Goal: Task Accomplishment & Management: Manage account settings

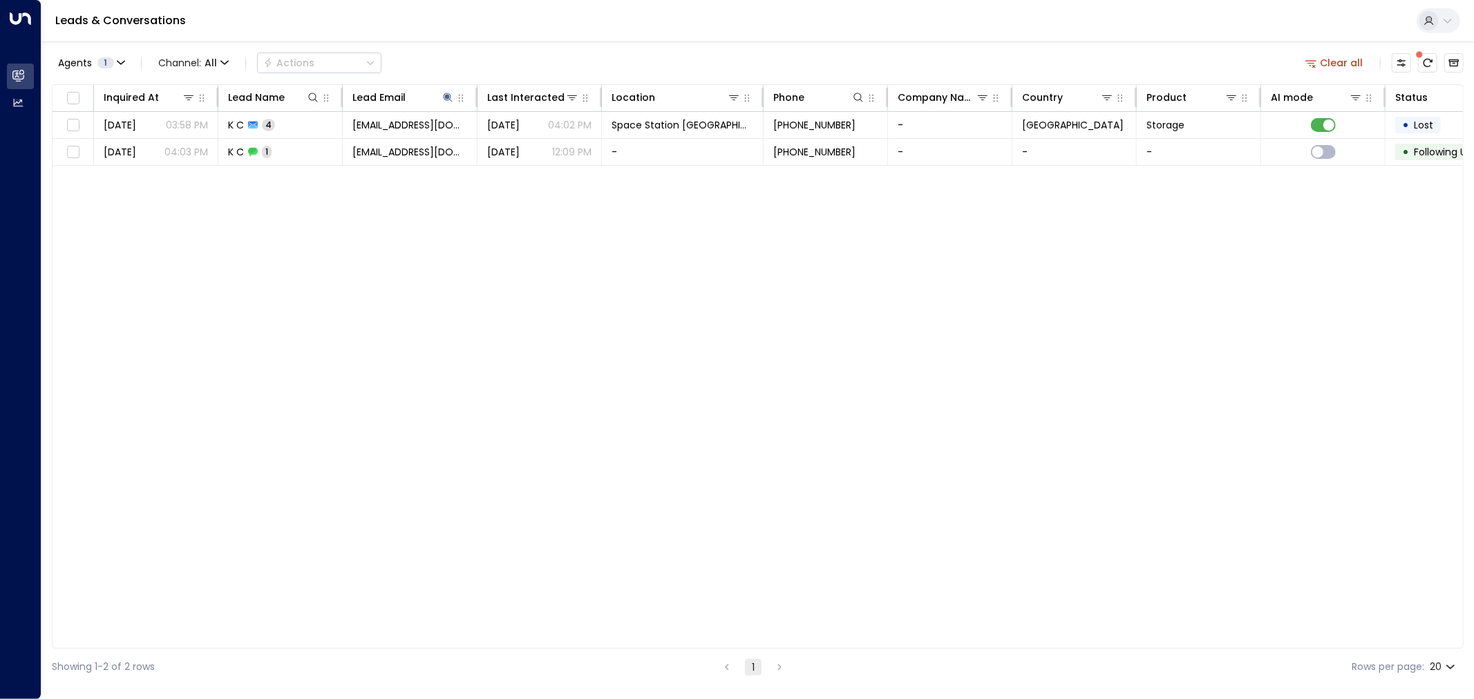
click at [440, 267] on div "Inquired At Lead Name Lead Email Last Interacted Location Phone Company Name Co…" at bounding box center [758, 366] width 1412 height 564
click at [137, 16] on link "Leads & Conversations" at bounding box center [120, 20] width 131 height 16
click at [474, 509] on div "Inquired At Lead Name Lead Email Last Interacted Location Phone Company Name Co…" at bounding box center [758, 366] width 1412 height 564
click at [1453, 62] on icon "Archived Leads" at bounding box center [1453, 62] width 11 height 11
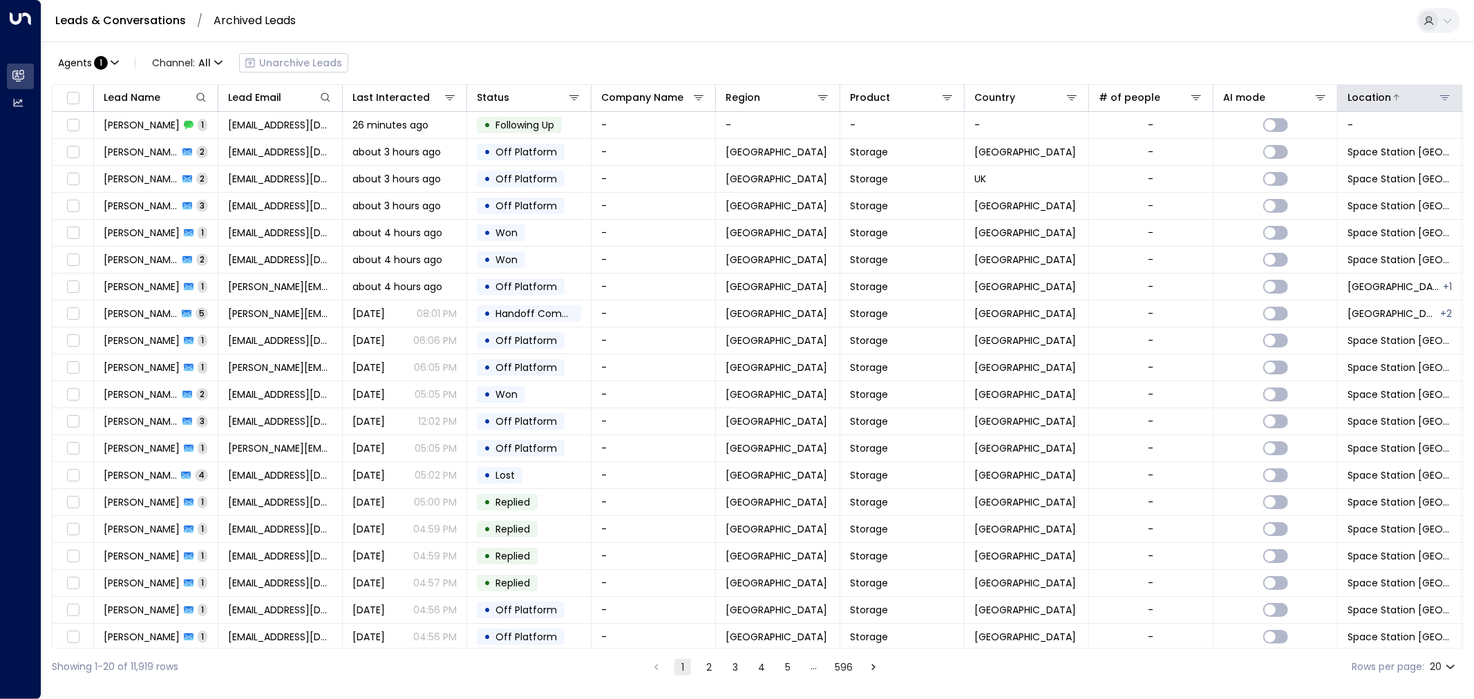
click at [1441, 94] on icon at bounding box center [1444, 97] width 11 height 11
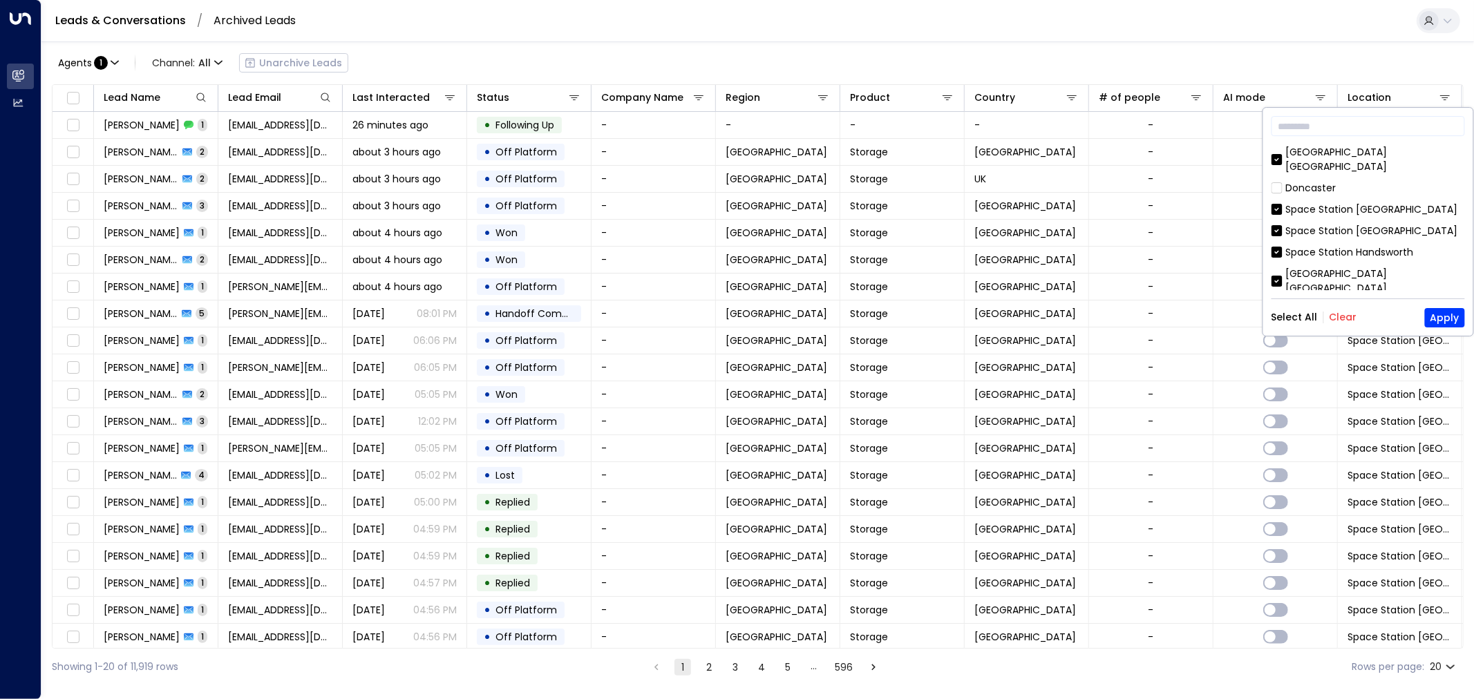
click at [1351, 320] on button "Clear" at bounding box center [1343, 317] width 28 height 11
click at [1318, 202] on div "Space Station [GEOGRAPHIC_DATA]" at bounding box center [1372, 209] width 172 height 15
click at [1452, 316] on button "Apply" at bounding box center [1445, 317] width 40 height 19
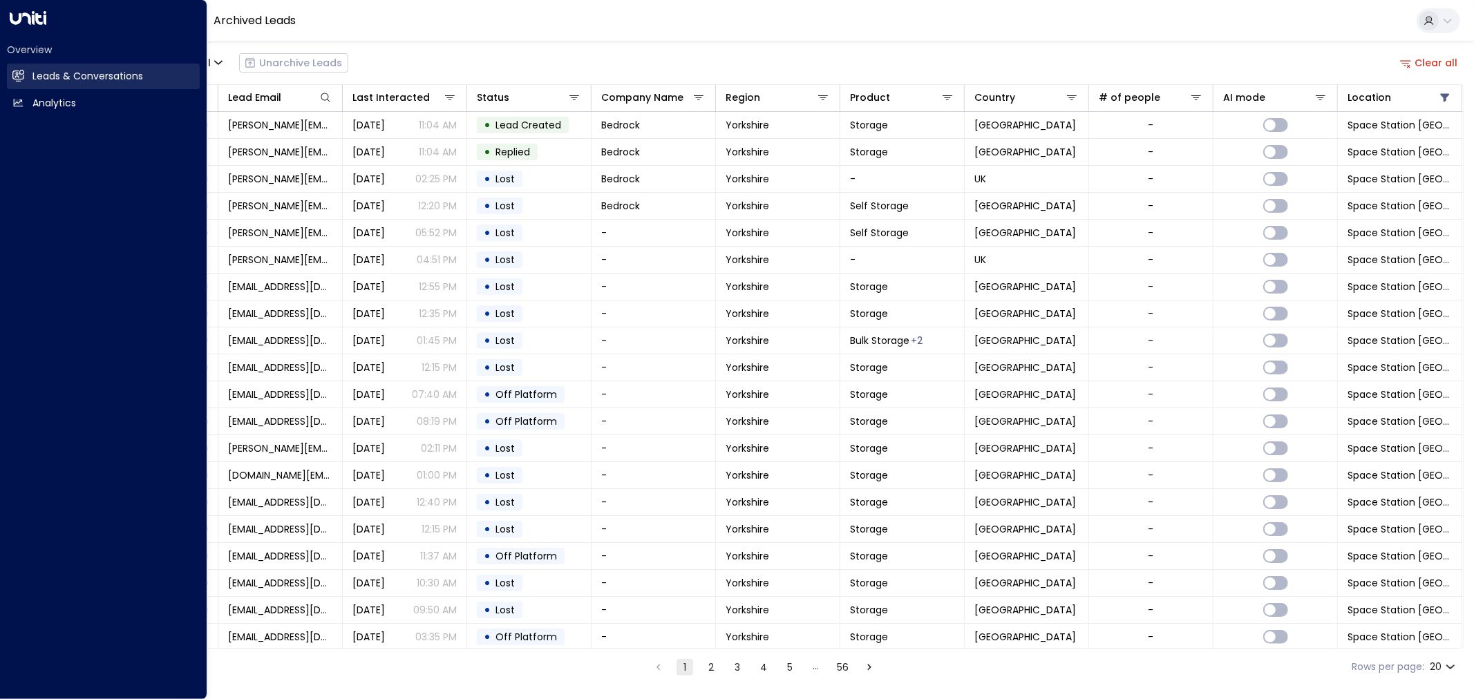
click at [52, 79] on h2 "Leads & Conversations" at bounding box center [87, 76] width 111 height 15
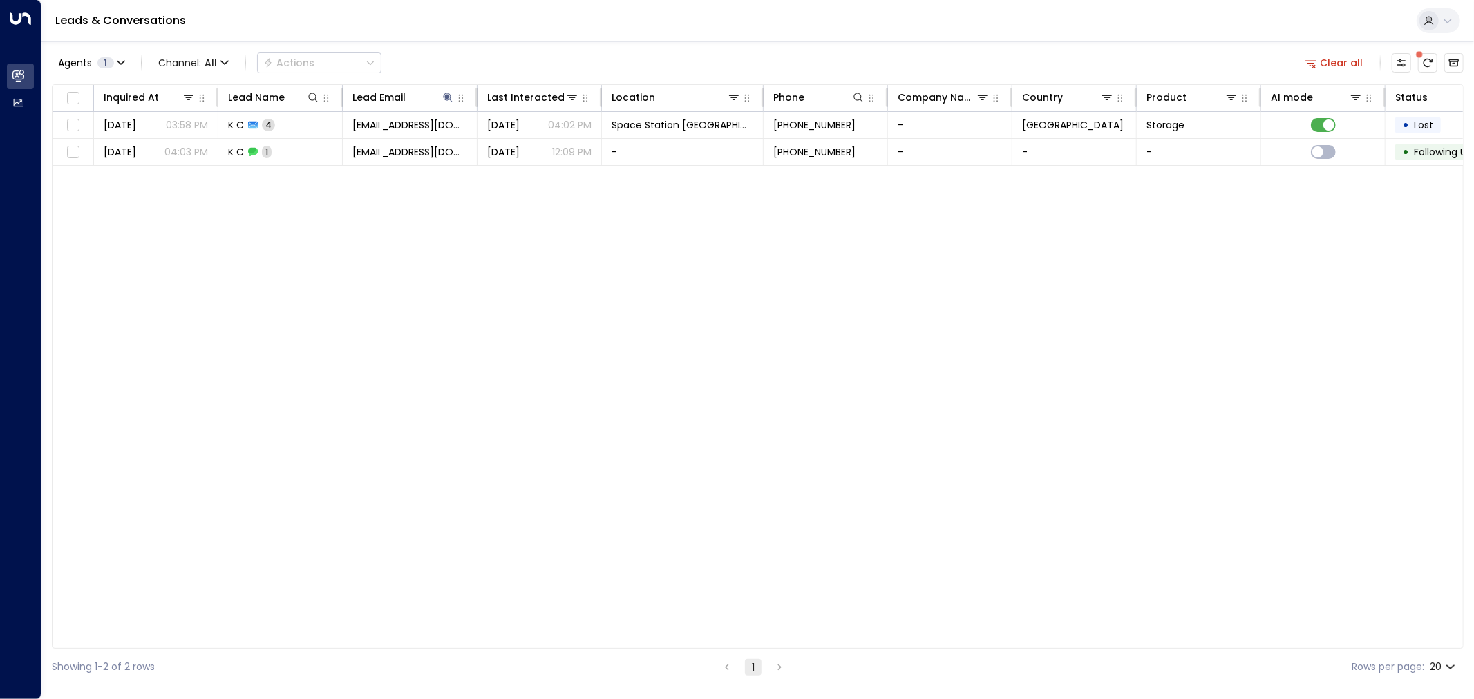
click at [182, 19] on link "Leads & Conversations" at bounding box center [120, 20] width 131 height 16
click at [441, 93] on button at bounding box center [448, 98] width 14 height 14
click at [535, 149] on icon "button" at bounding box center [534, 147] width 11 height 11
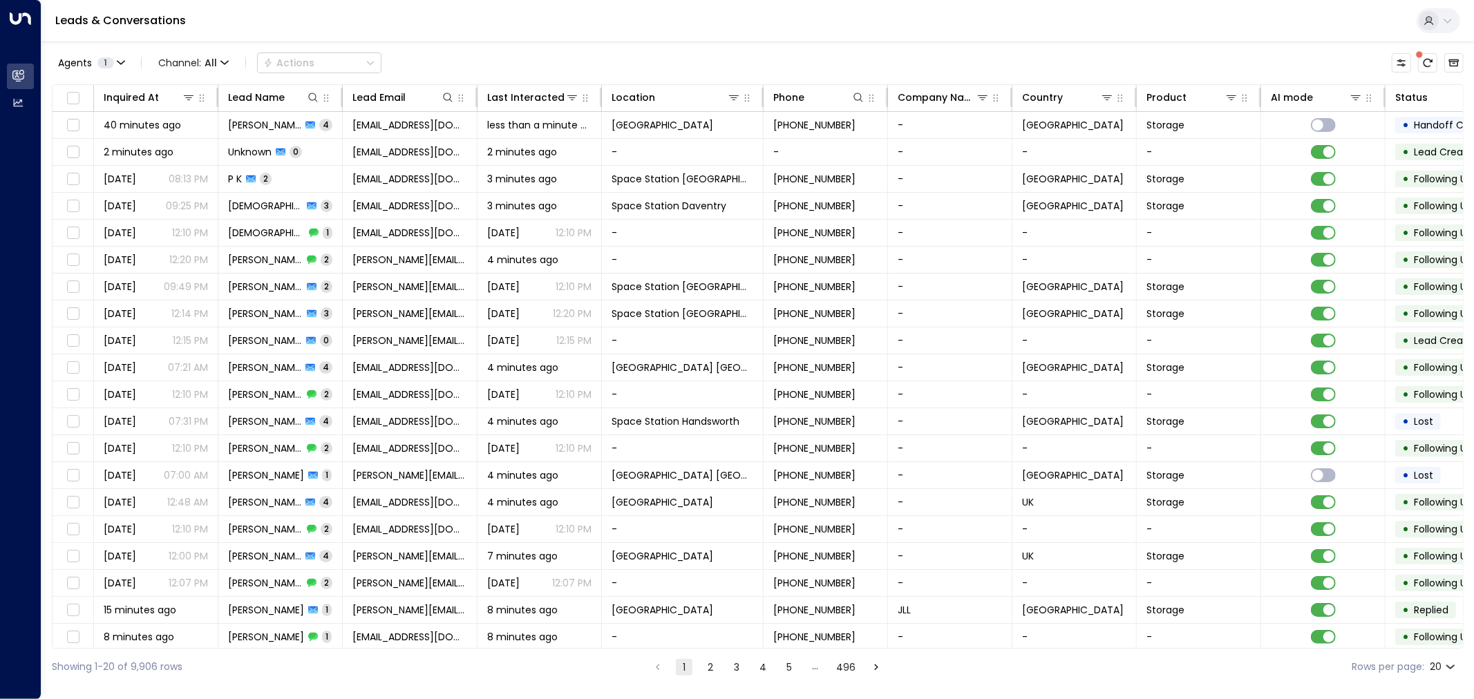
click at [564, 55] on div "Agents 1 Channel: All Actions" at bounding box center [758, 62] width 1412 height 29
click at [1407, 62] on button "Customize" at bounding box center [1401, 62] width 19 height 19
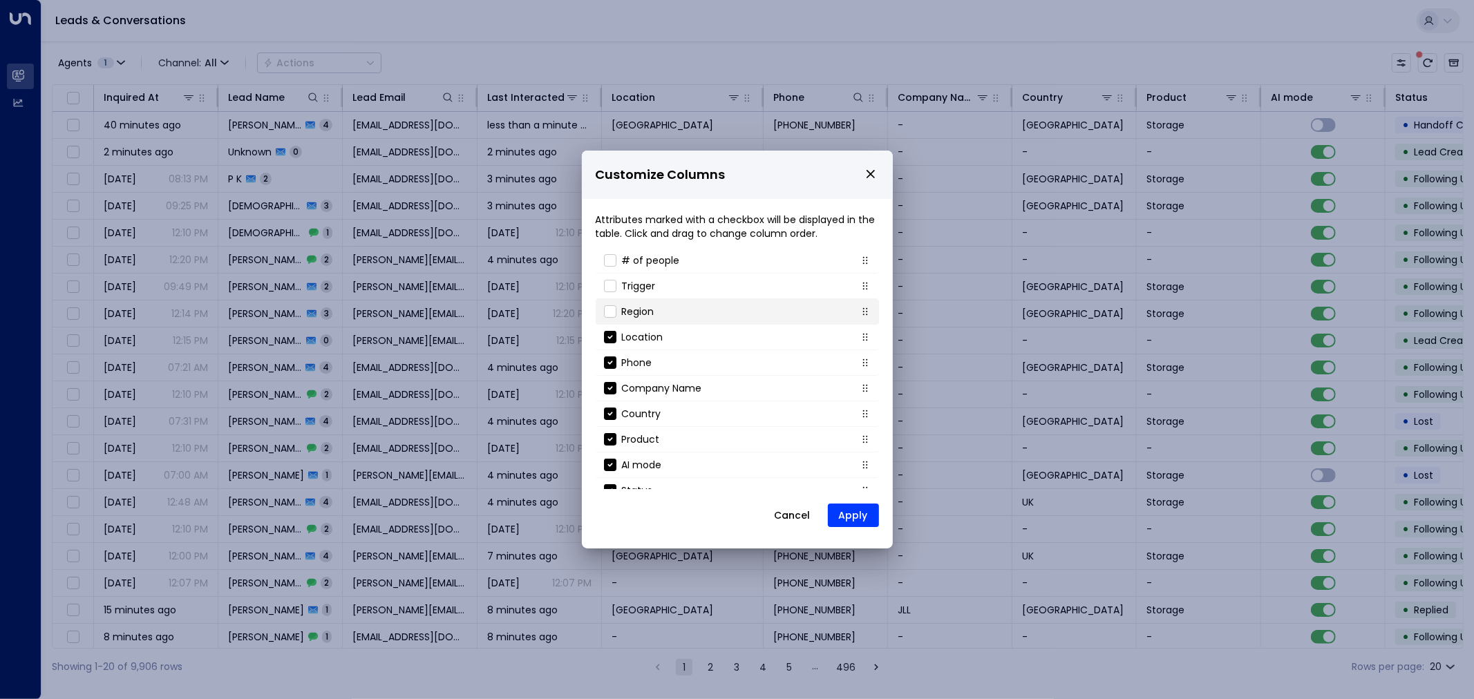
scroll to position [123, 0]
click at [786, 510] on button "Cancel" at bounding box center [792, 515] width 59 height 25
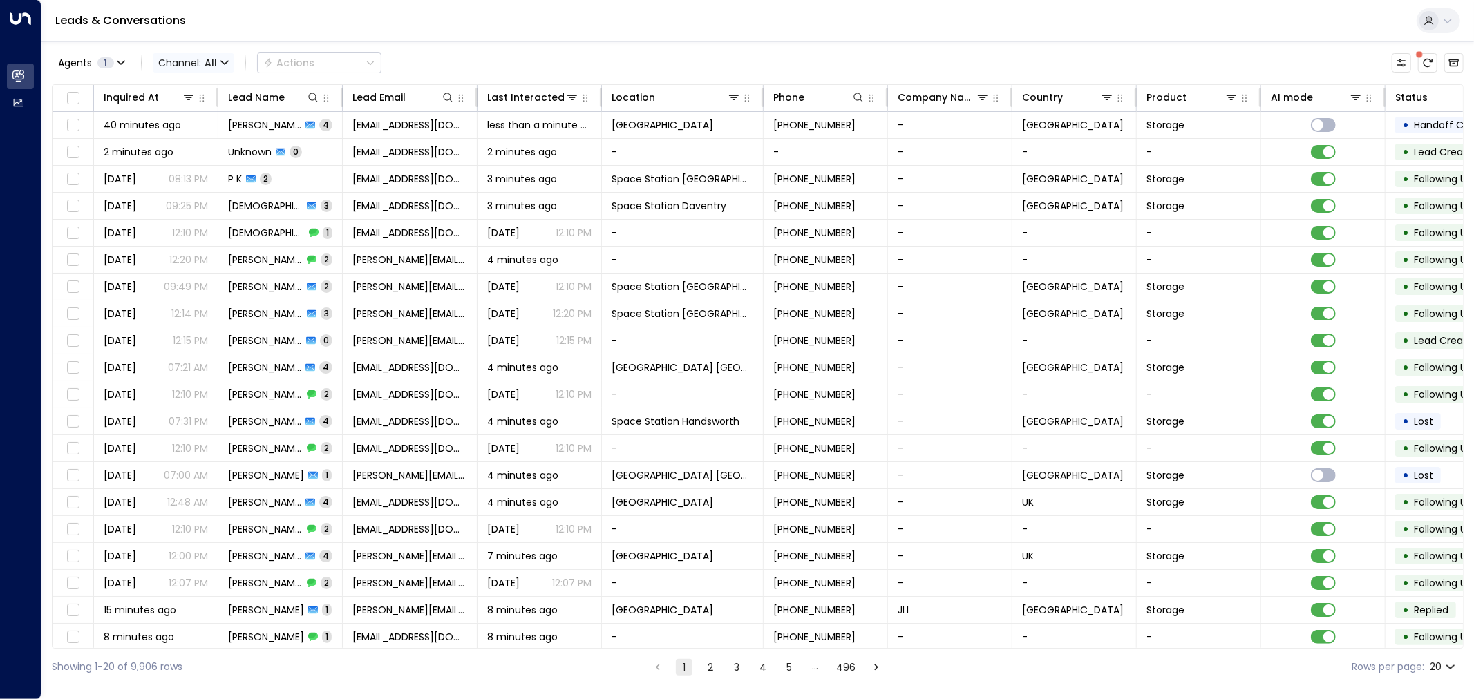
click at [202, 62] on span "Channel: All" at bounding box center [194, 62] width 82 height 19
click at [344, 36] on div at bounding box center [737, 349] width 1474 height 699
click at [492, 59] on div "Agents 1 Channel: All Actions" at bounding box center [758, 62] width 1412 height 29
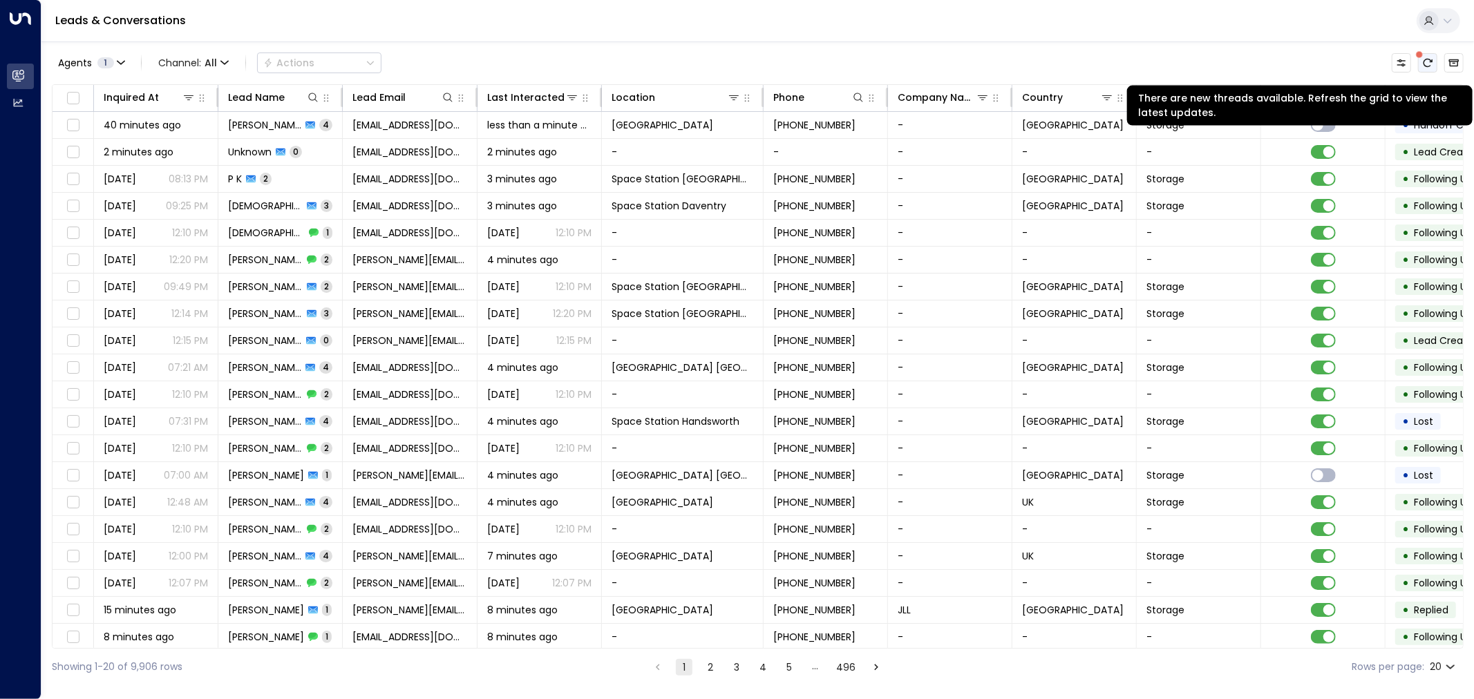
click at [1432, 64] on icon "There are new threads available. Refresh the grid to view the latest updates." at bounding box center [1427, 62] width 11 height 11
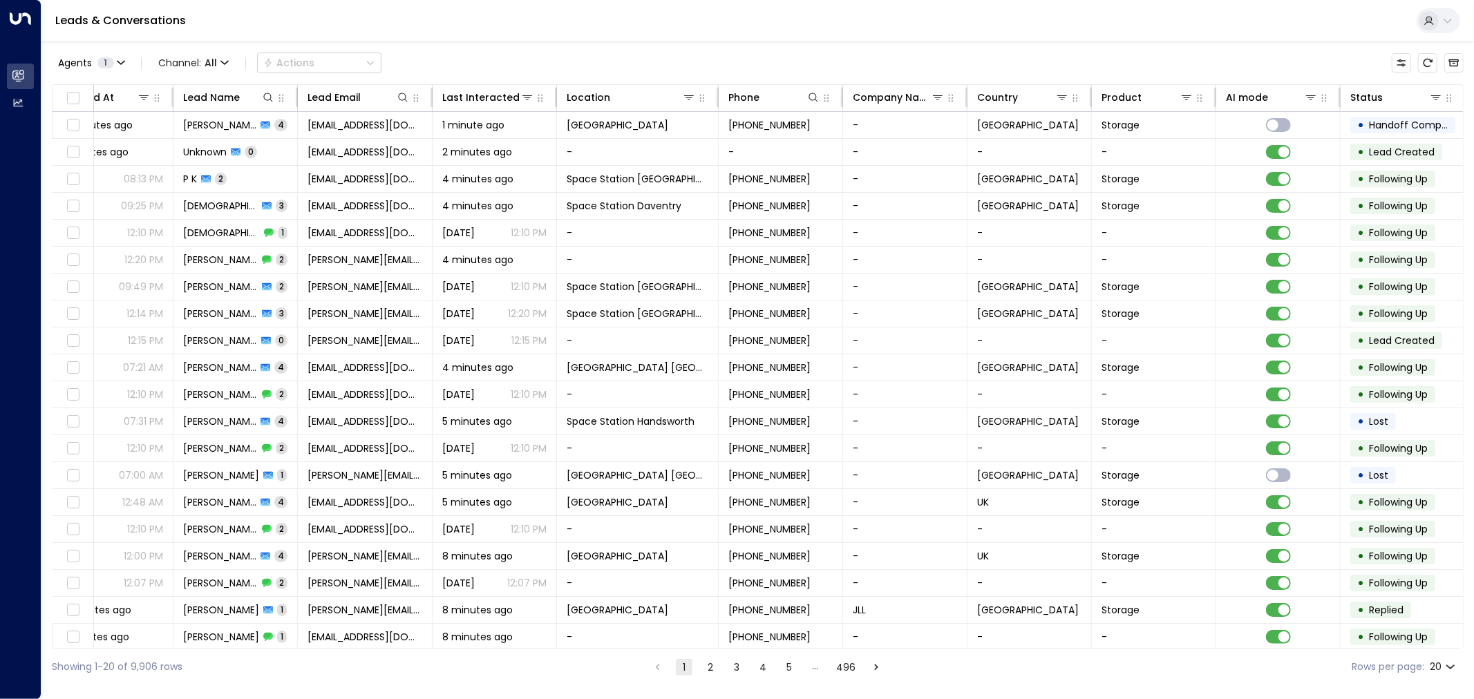
scroll to position [0, 51]
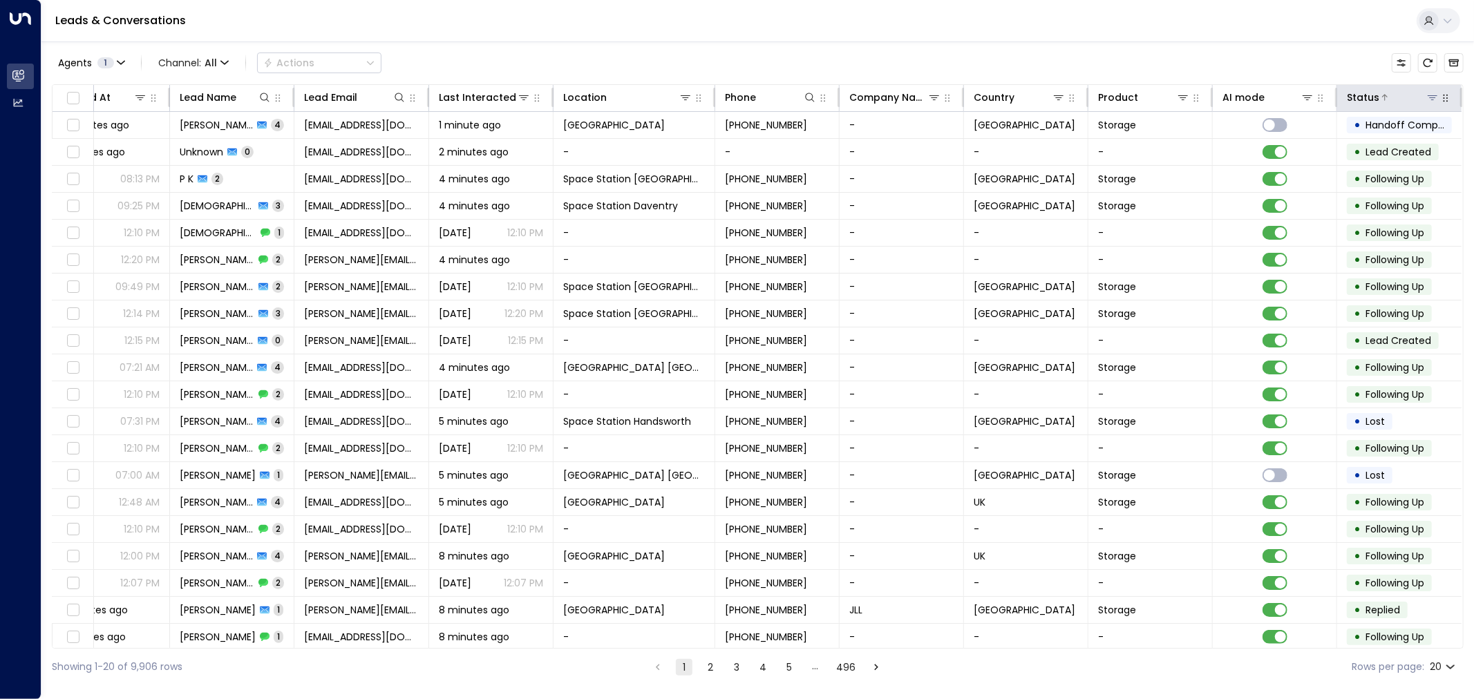
click at [1427, 94] on icon at bounding box center [1432, 97] width 11 height 11
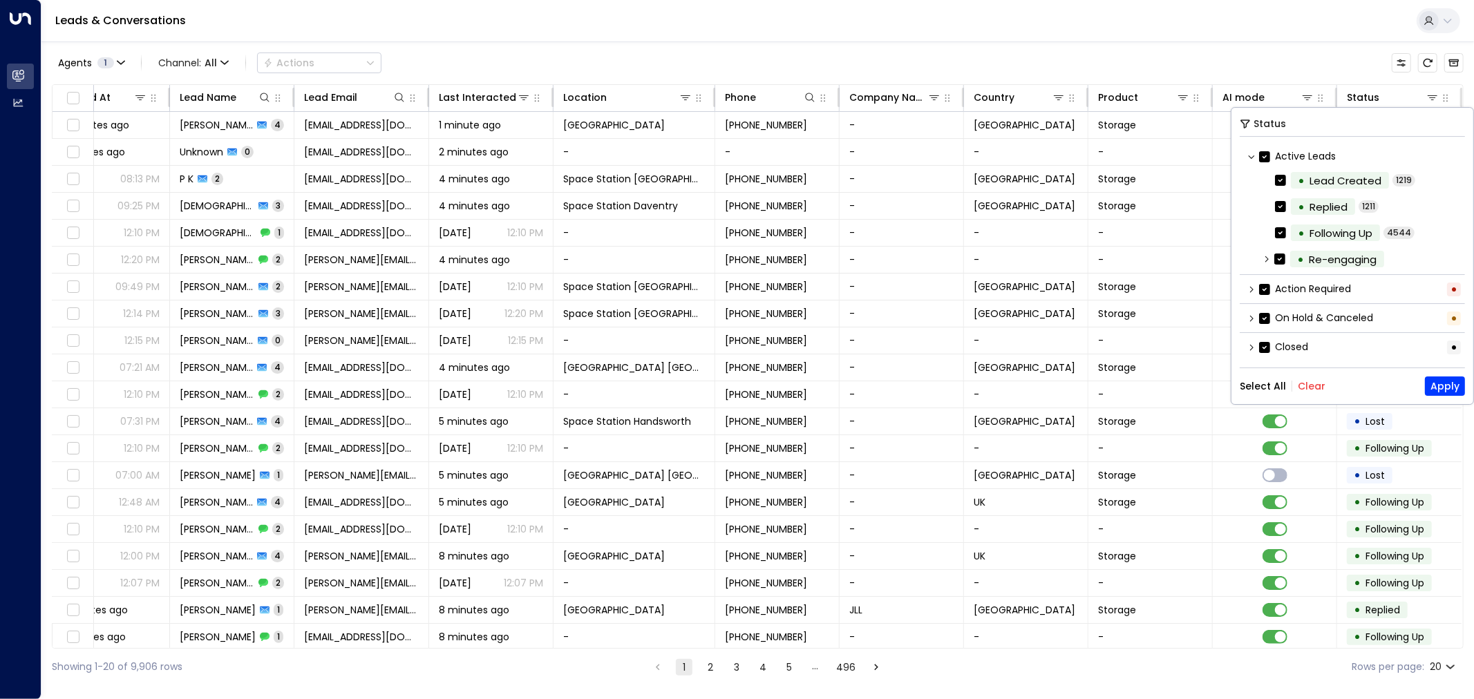
click at [1315, 386] on button "Clear" at bounding box center [1312, 386] width 28 height 11
click at [1439, 387] on button "Apply" at bounding box center [1445, 386] width 40 height 19
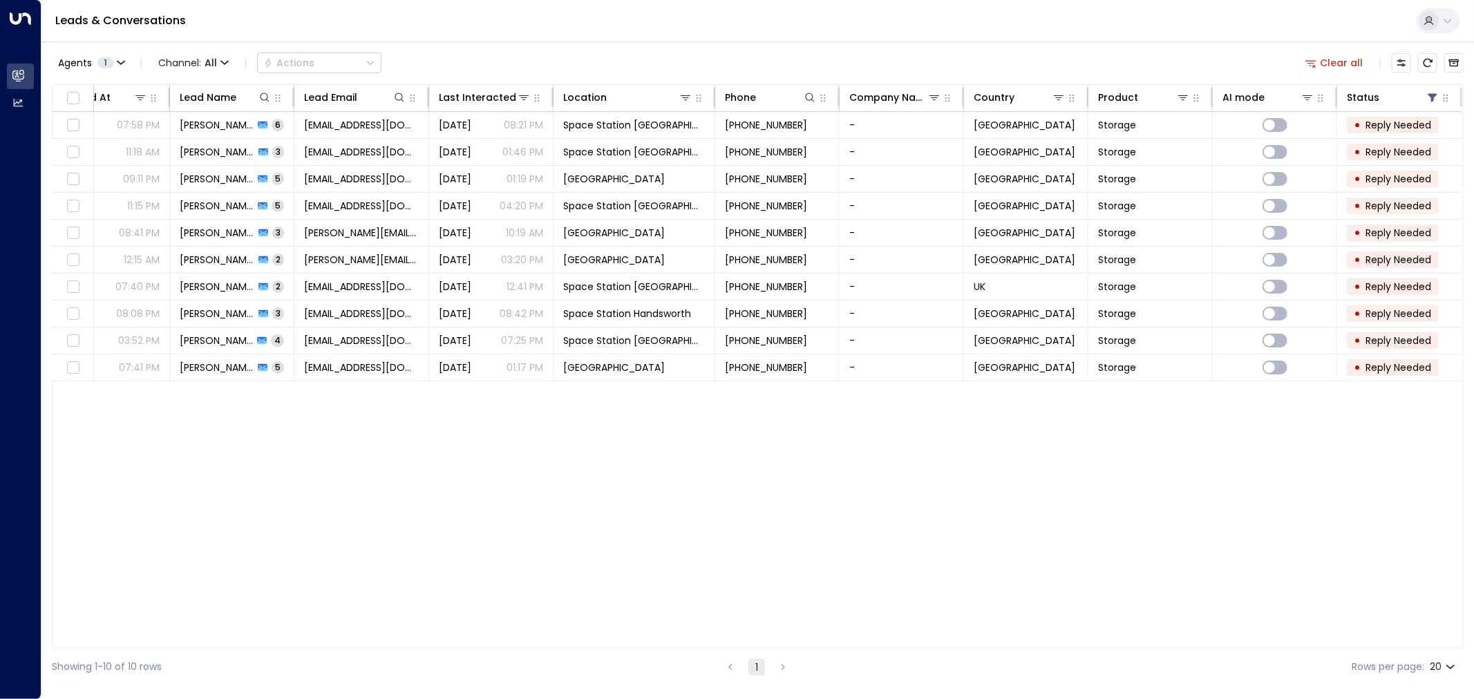
scroll to position [0, 48]
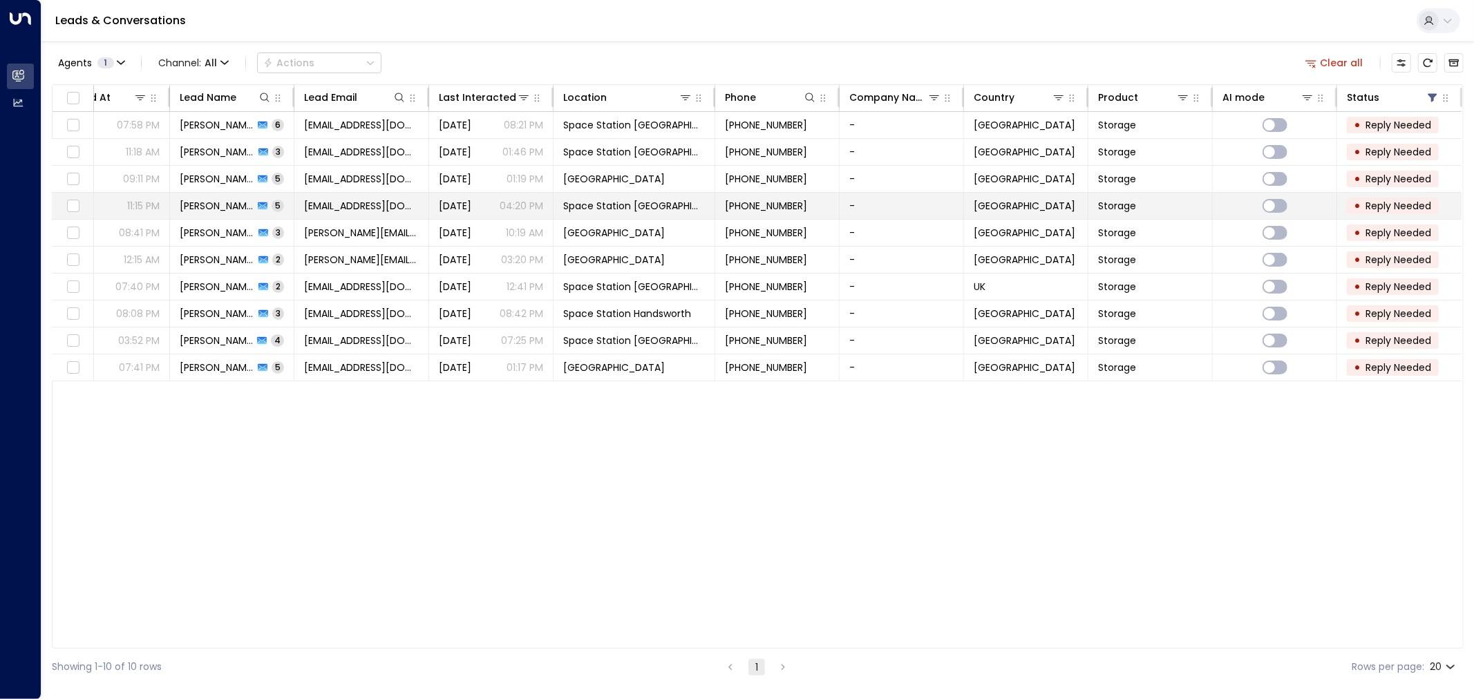
click at [230, 199] on span "[PERSON_NAME]" at bounding box center [217, 206] width 74 height 14
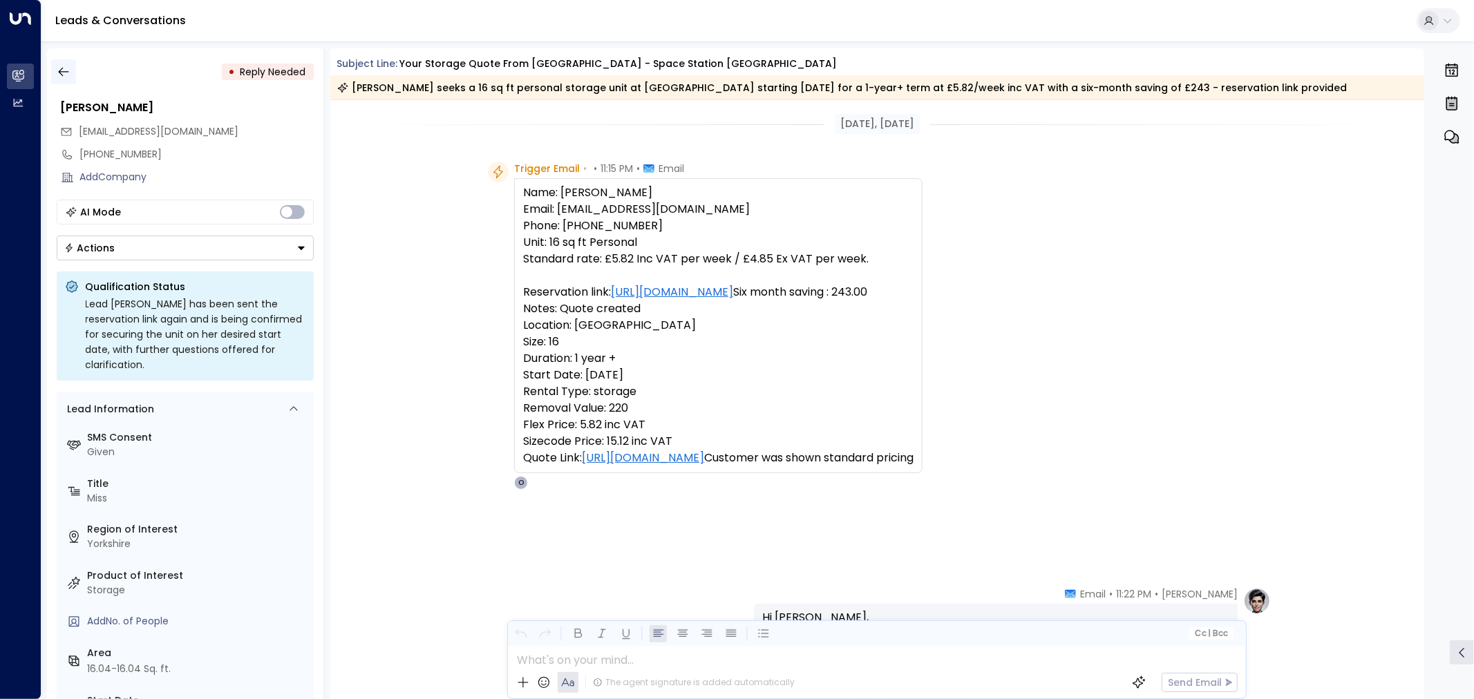
click at [63, 69] on icon "button" at bounding box center [64, 72] width 14 height 14
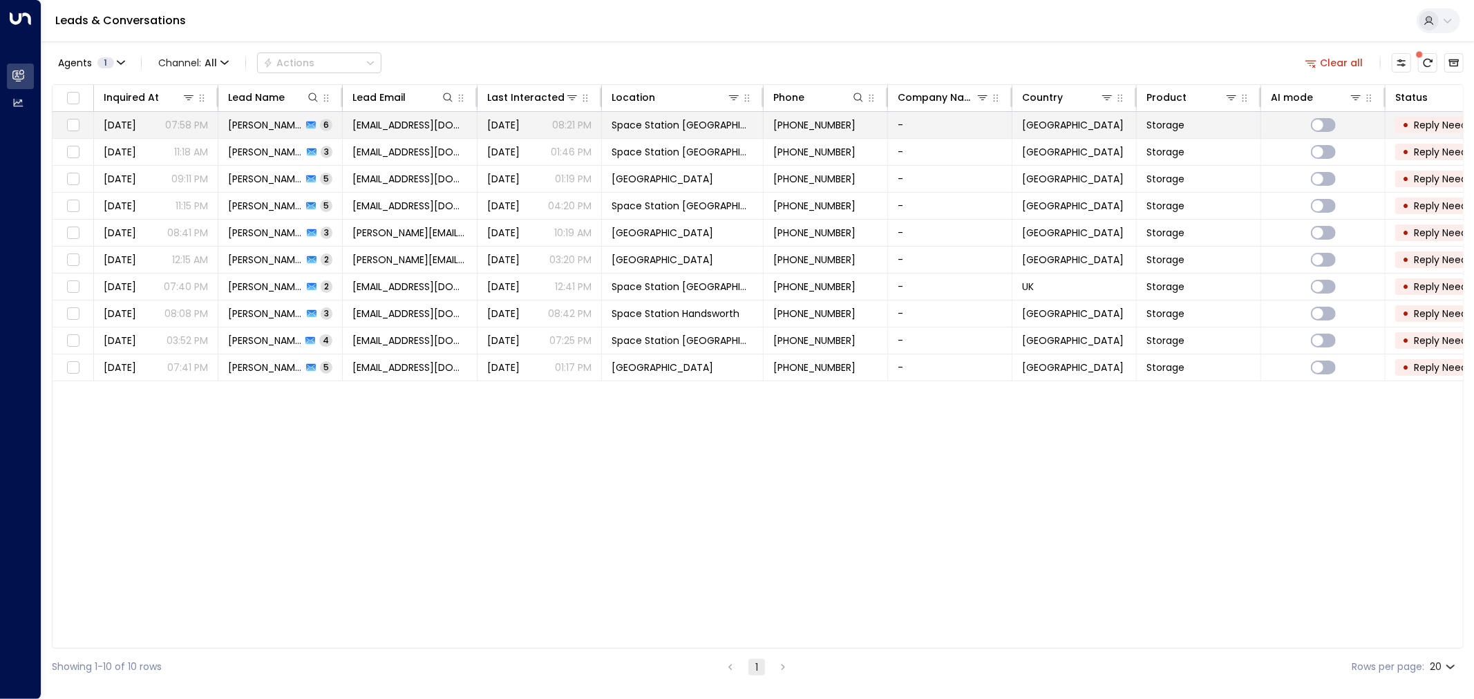
click at [690, 122] on span "Space Station [GEOGRAPHIC_DATA]" at bounding box center [682, 125] width 142 height 14
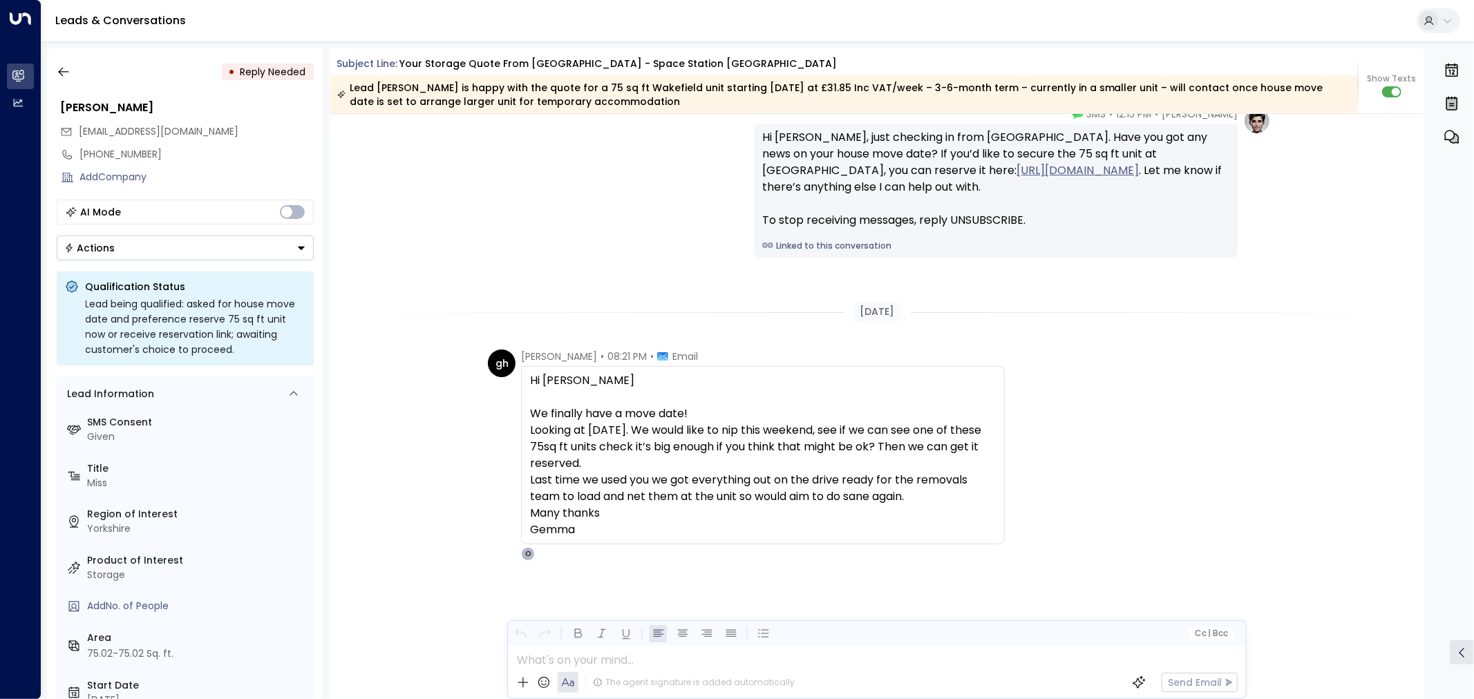
scroll to position [2512, 0]
click at [410, 471] on div "gh [PERSON_NAME] • 08:21 PM • Email Hi [PERSON_NAME] We finally have a move dat…" at bounding box center [877, 525] width 1094 height 350
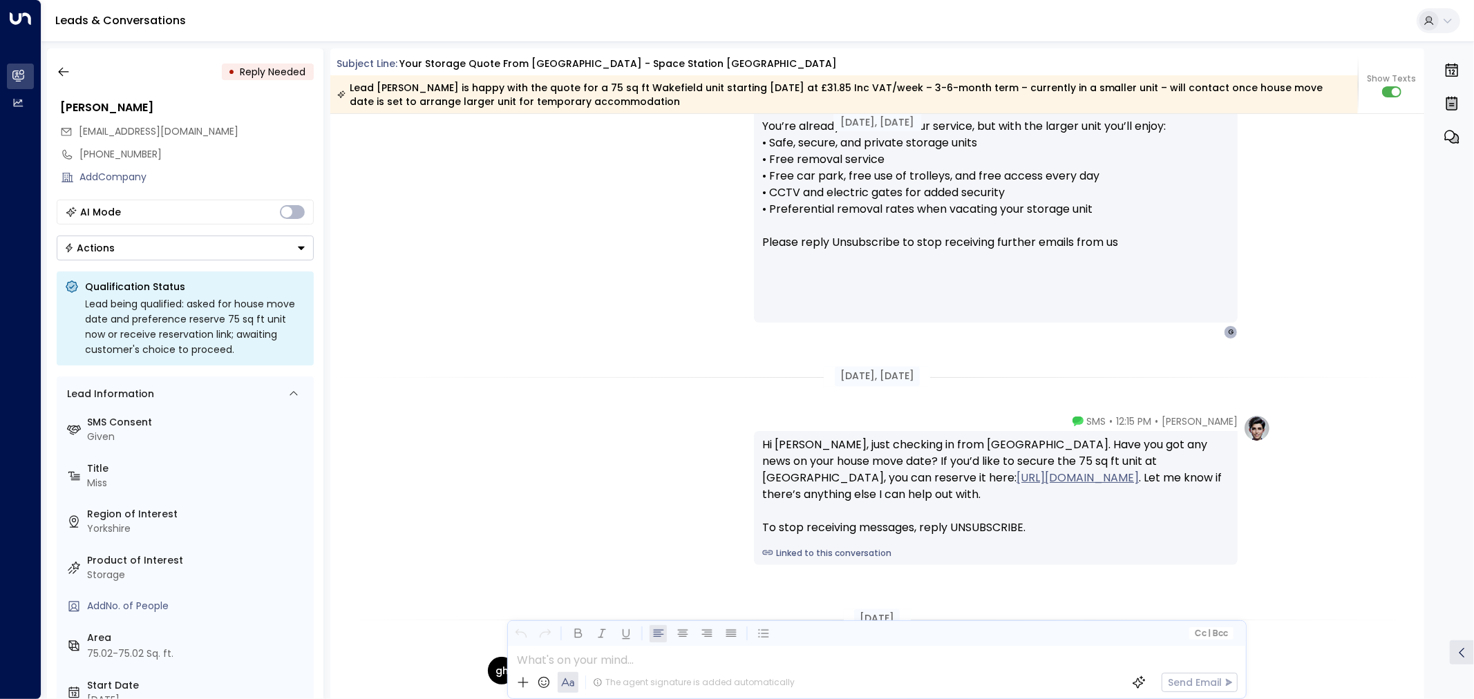
scroll to position [2128, 0]
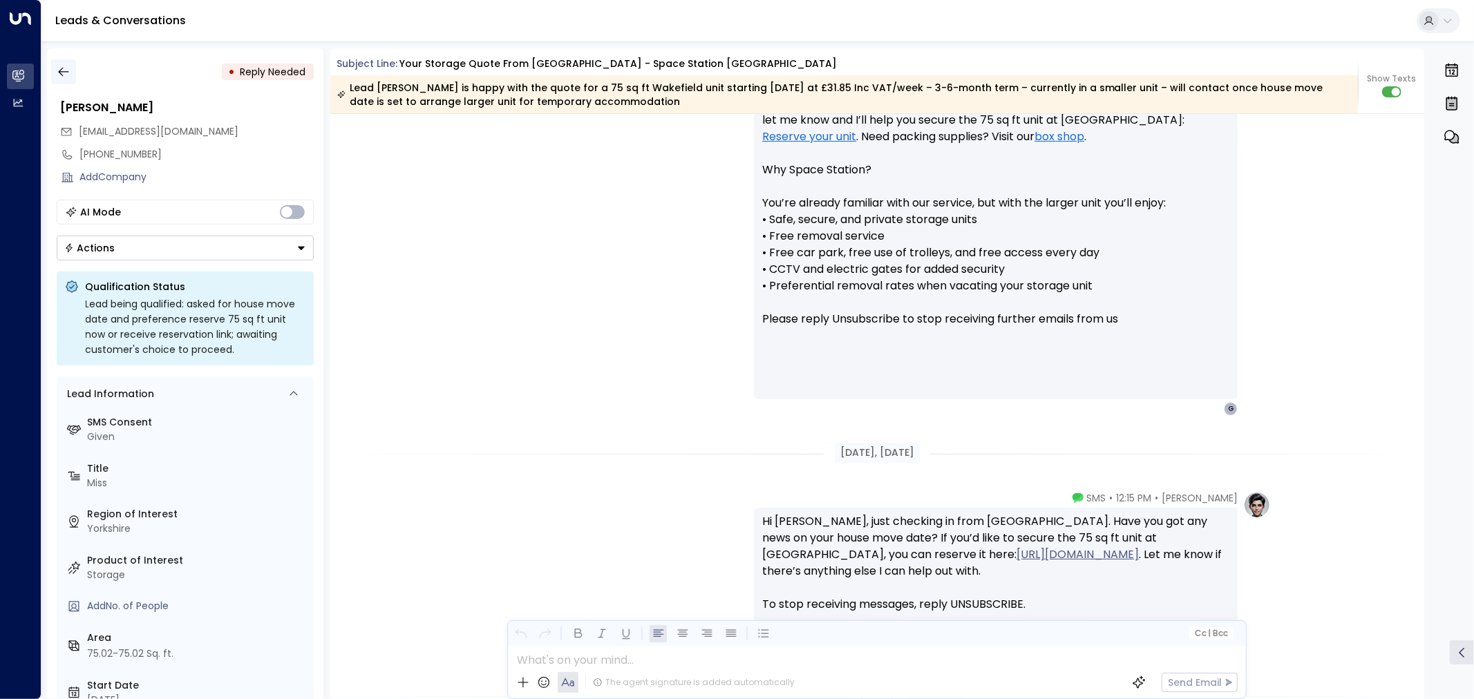
click at [53, 64] on button "button" at bounding box center [63, 71] width 25 height 25
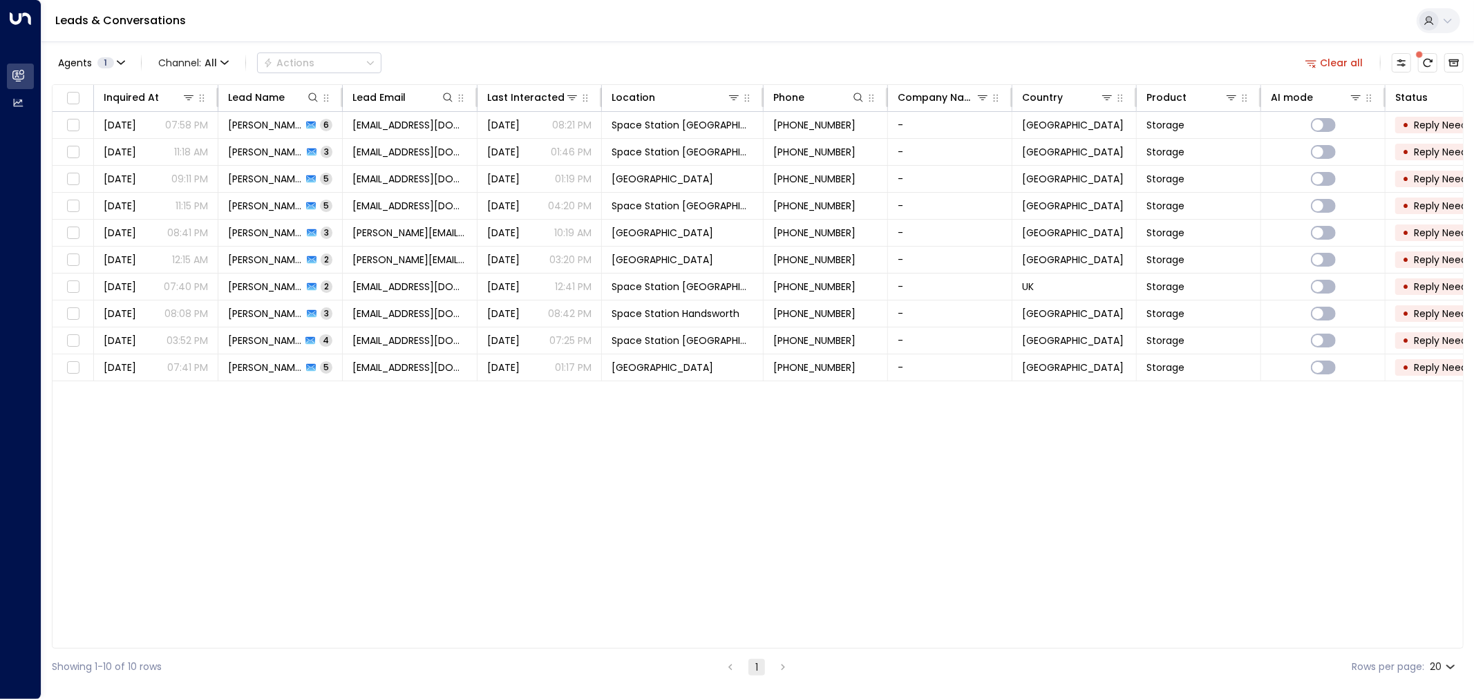
scroll to position [0, 47]
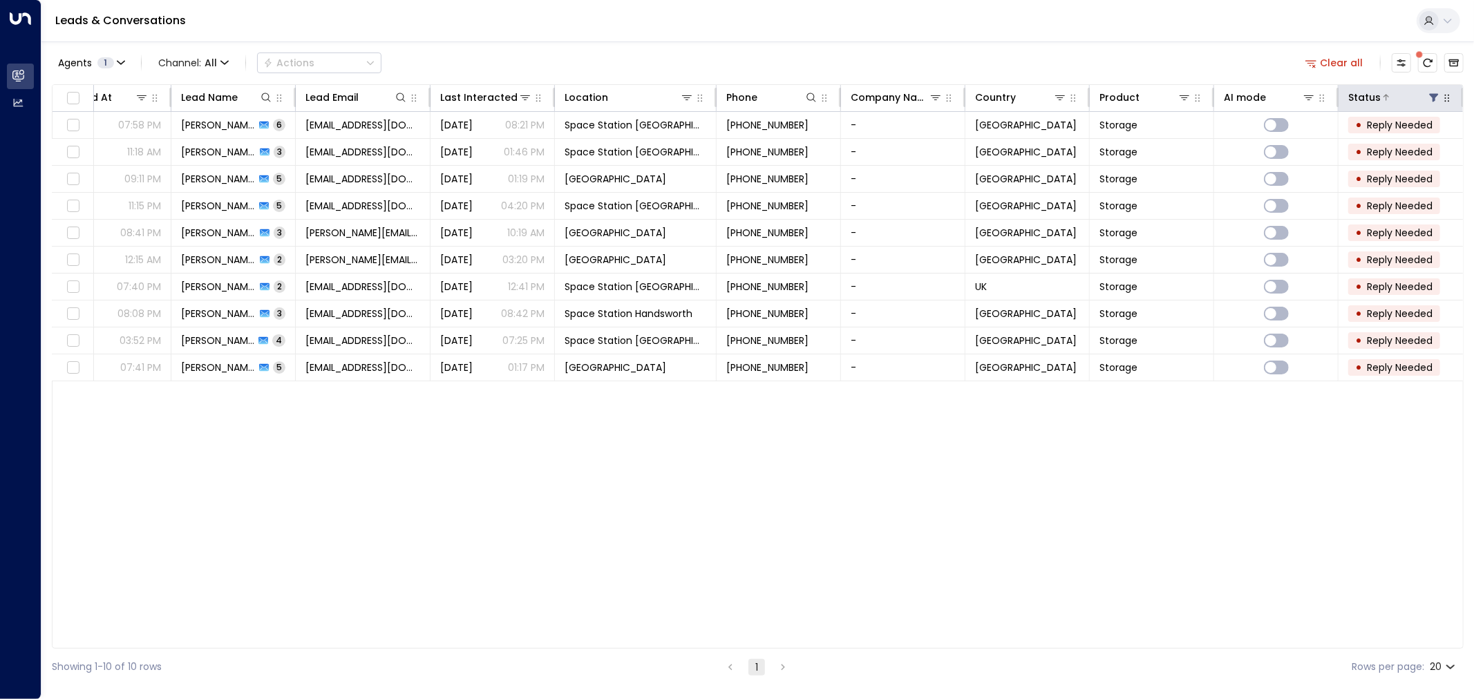
click at [1434, 93] on icon at bounding box center [1433, 97] width 11 height 11
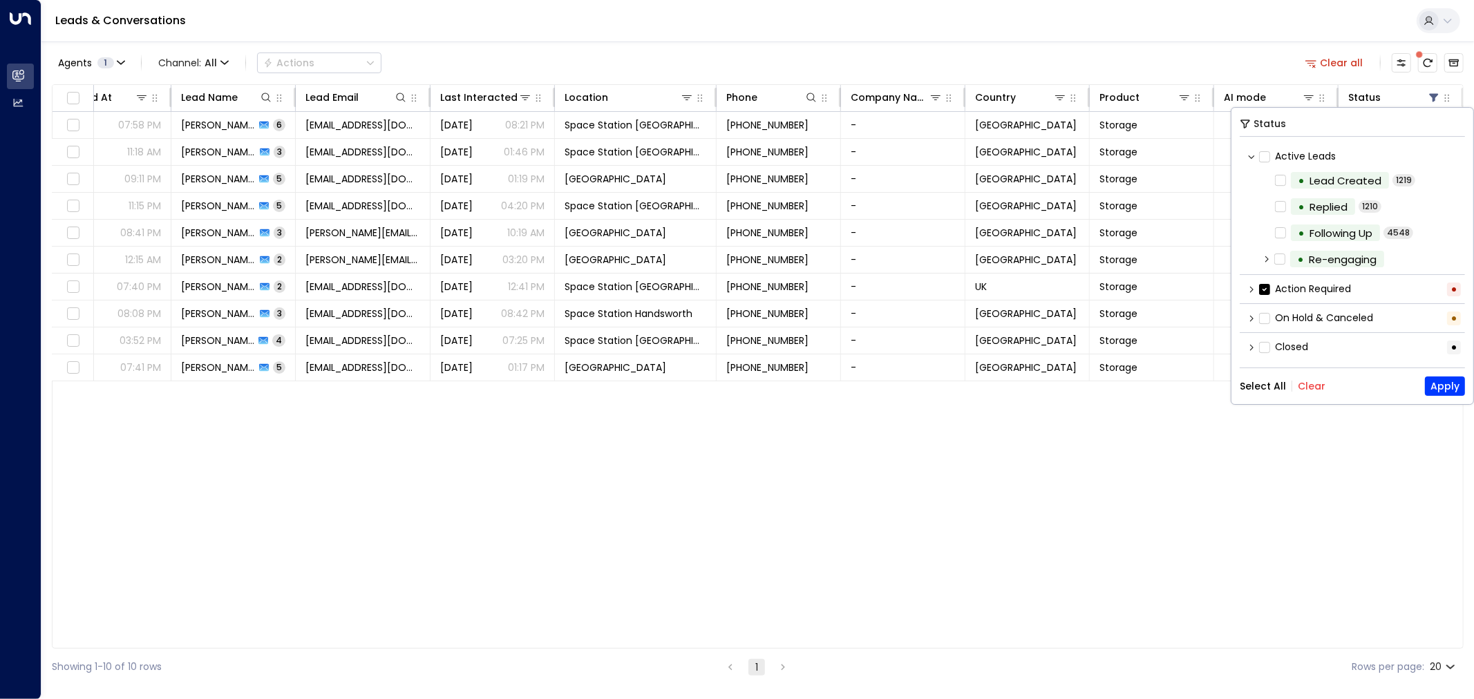
click at [1253, 283] on div "Action Required •" at bounding box center [1352, 289] width 225 height 23
click at [1253, 285] on icon at bounding box center [1251, 289] width 8 height 8
click at [1255, 291] on icon at bounding box center [1251, 289] width 8 height 8
click at [1060, 481] on div "Inquired At Lead Name Lead Email Last Interacted Location Phone Company Name Co…" at bounding box center [758, 366] width 1412 height 564
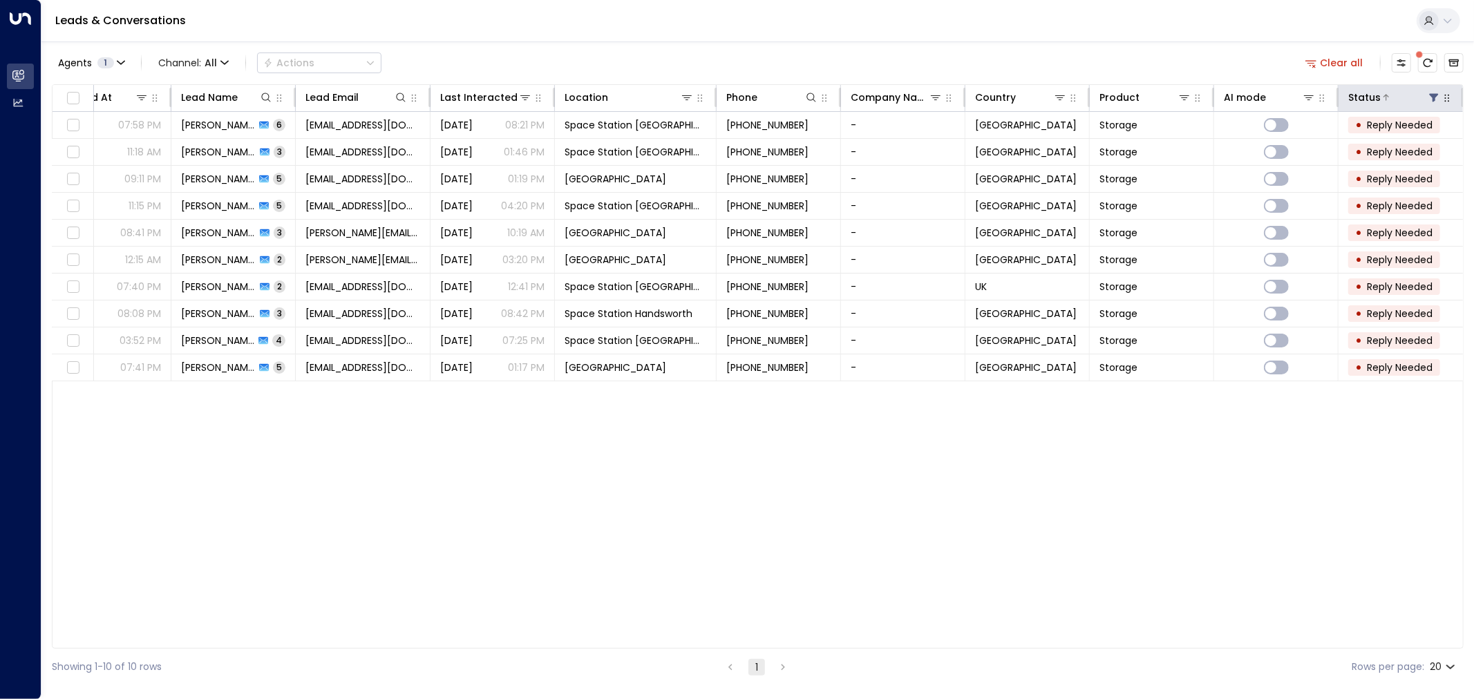
click at [1433, 98] on icon at bounding box center [1434, 98] width 9 height 8
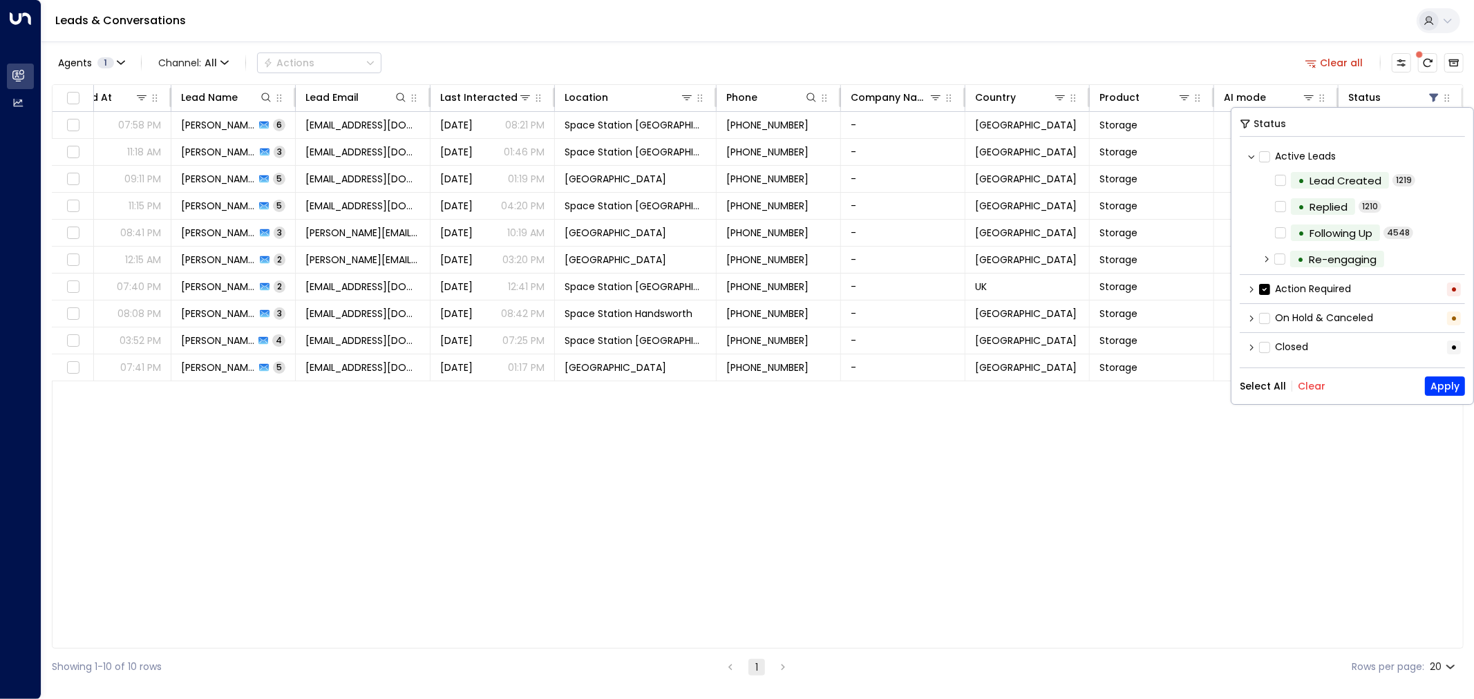
click at [1304, 466] on div "Inquired At Lead Name Lead Email Last Interacted Location Phone Company Name Co…" at bounding box center [758, 366] width 1412 height 564
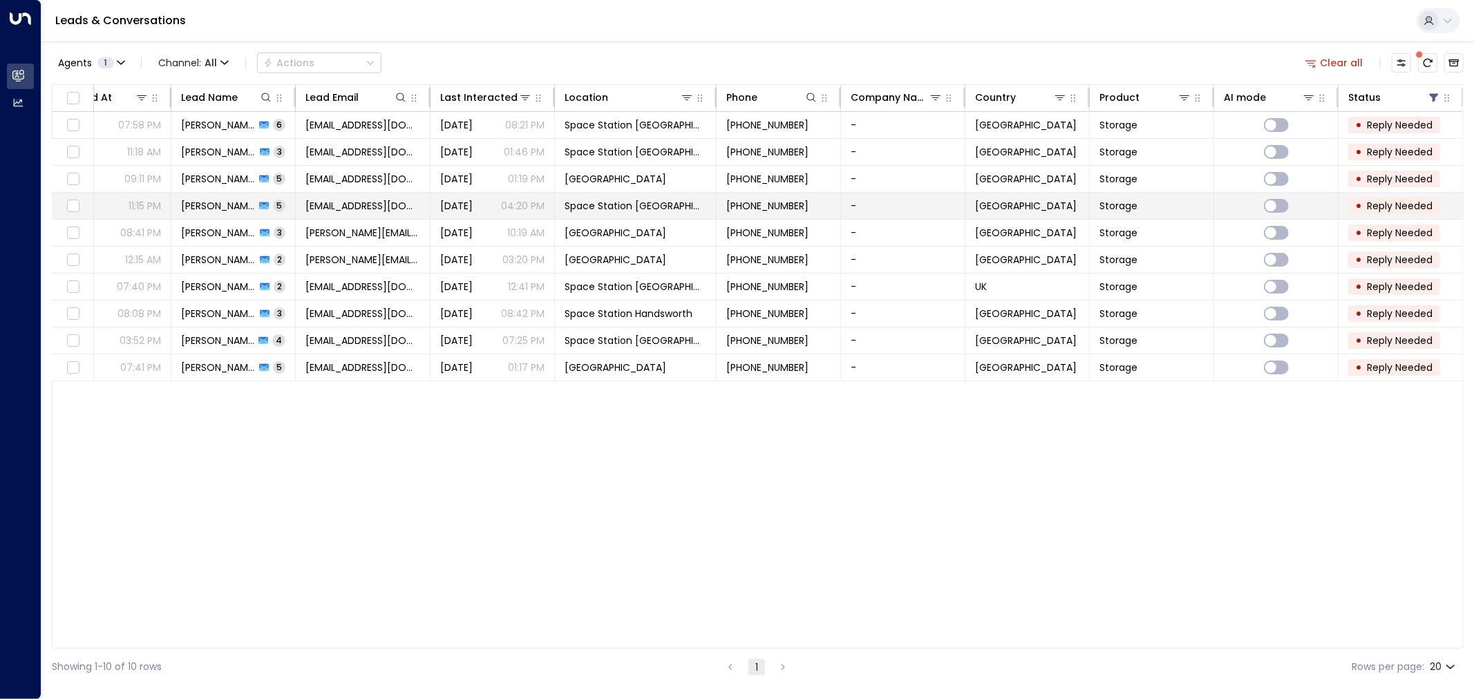
click at [614, 204] on span "Space Station [GEOGRAPHIC_DATA]" at bounding box center [635, 206] width 142 height 14
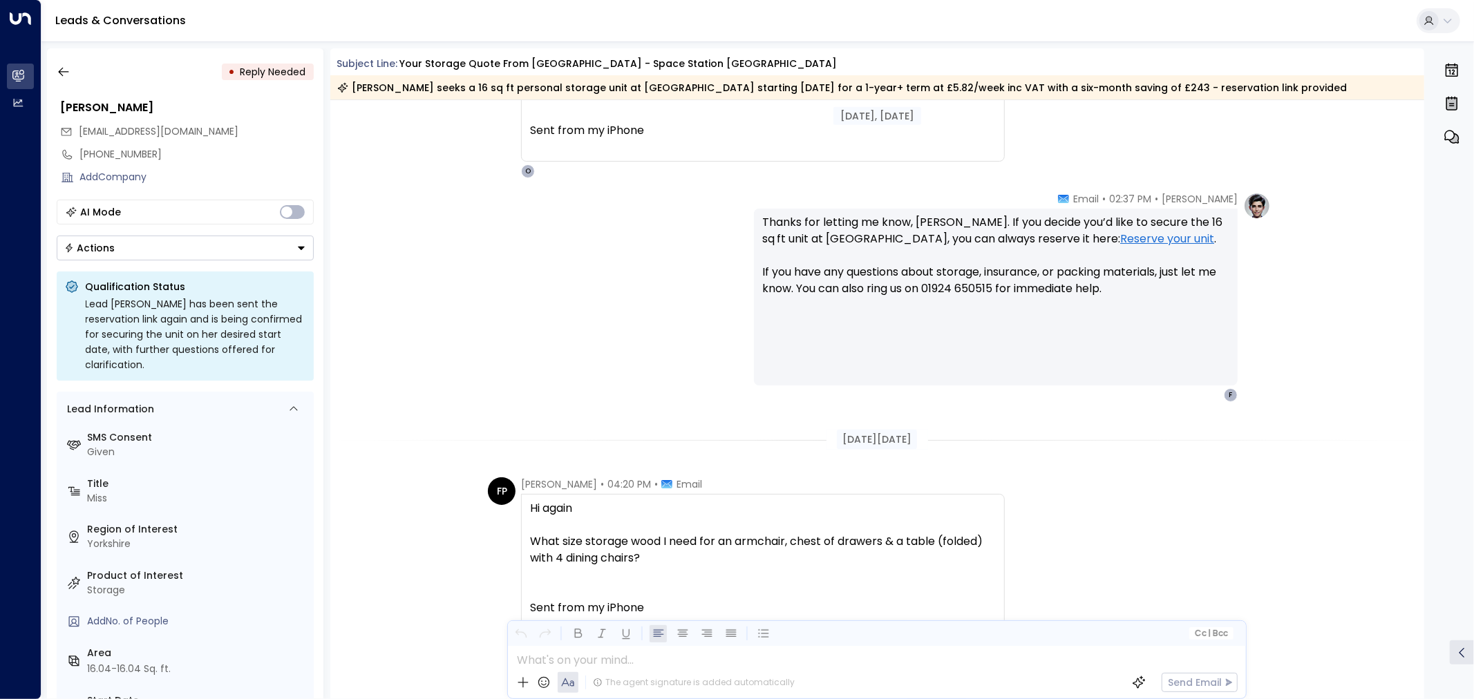
scroll to position [1523, 0]
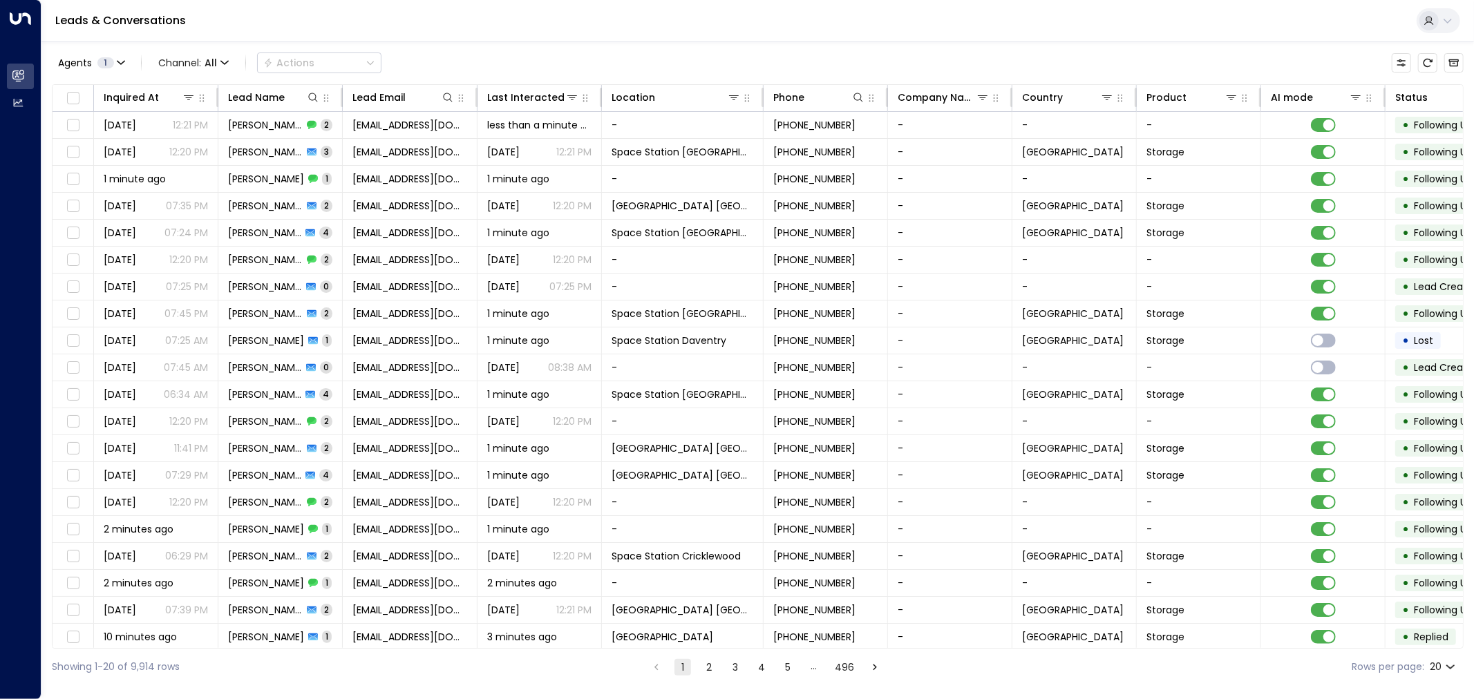
scroll to position [0, 51]
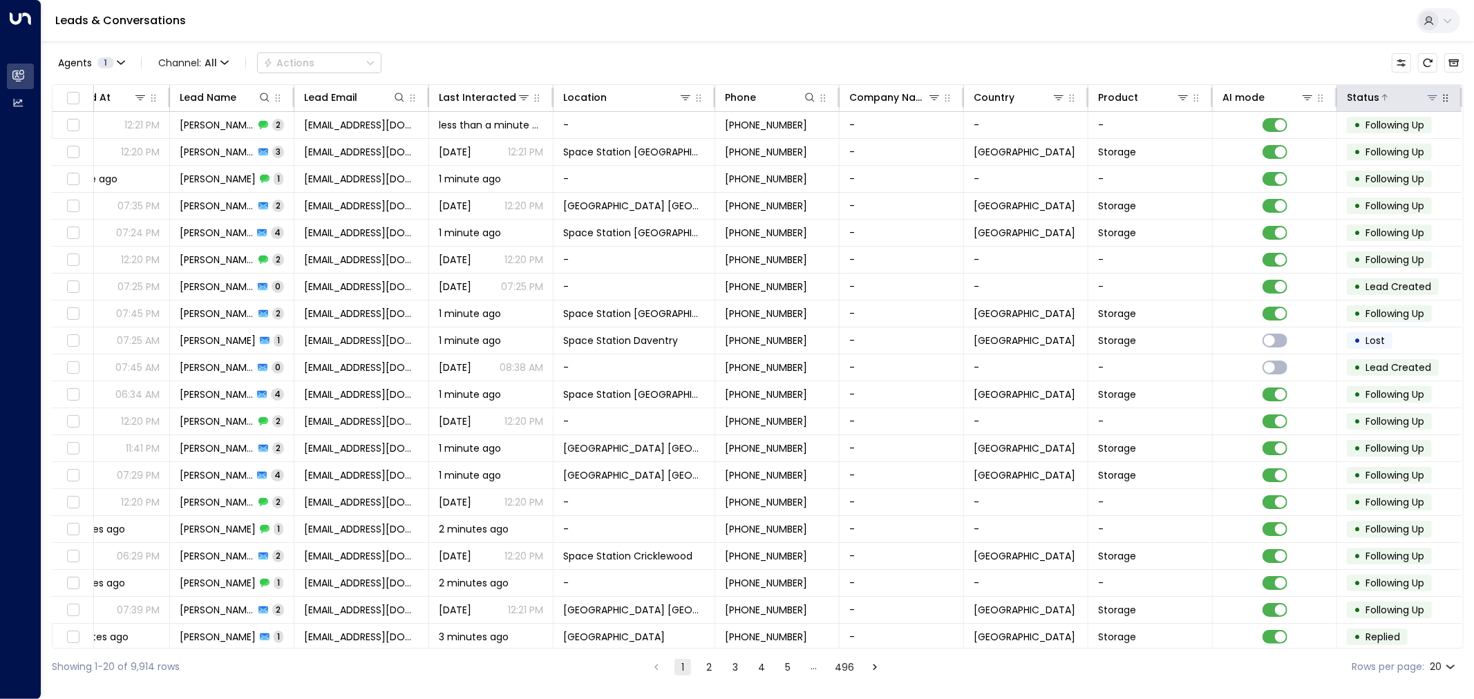
click at [1427, 101] on icon at bounding box center [1432, 97] width 11 height 11
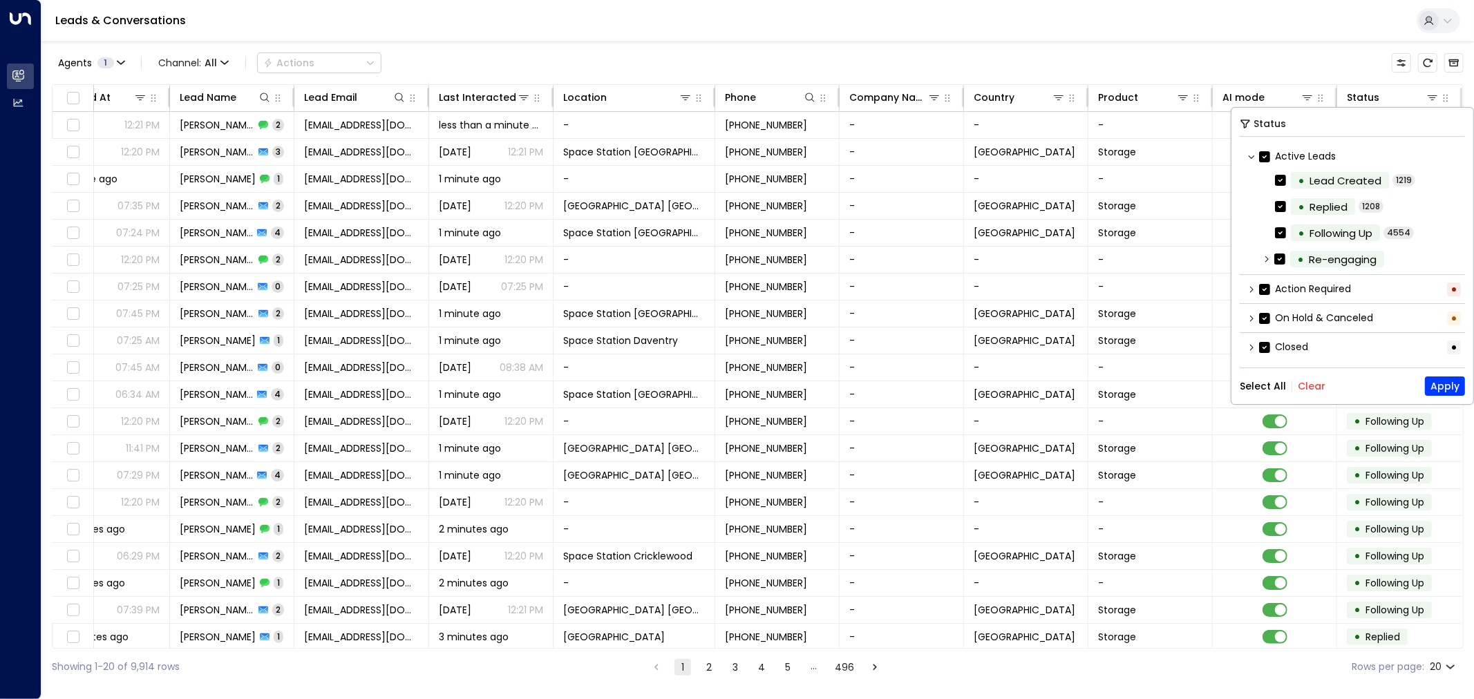
click at [1322, 388] on div "Select All Clear Apply" at bounding box center [1352, 386] width 225 height 19
click at [1307, 385] on button "Clear" at bounding box center [1312, 386] width 28 height 11
click at [1440, 385] on button "Apply" at bounding box center [1445, 386] width 40 height 19
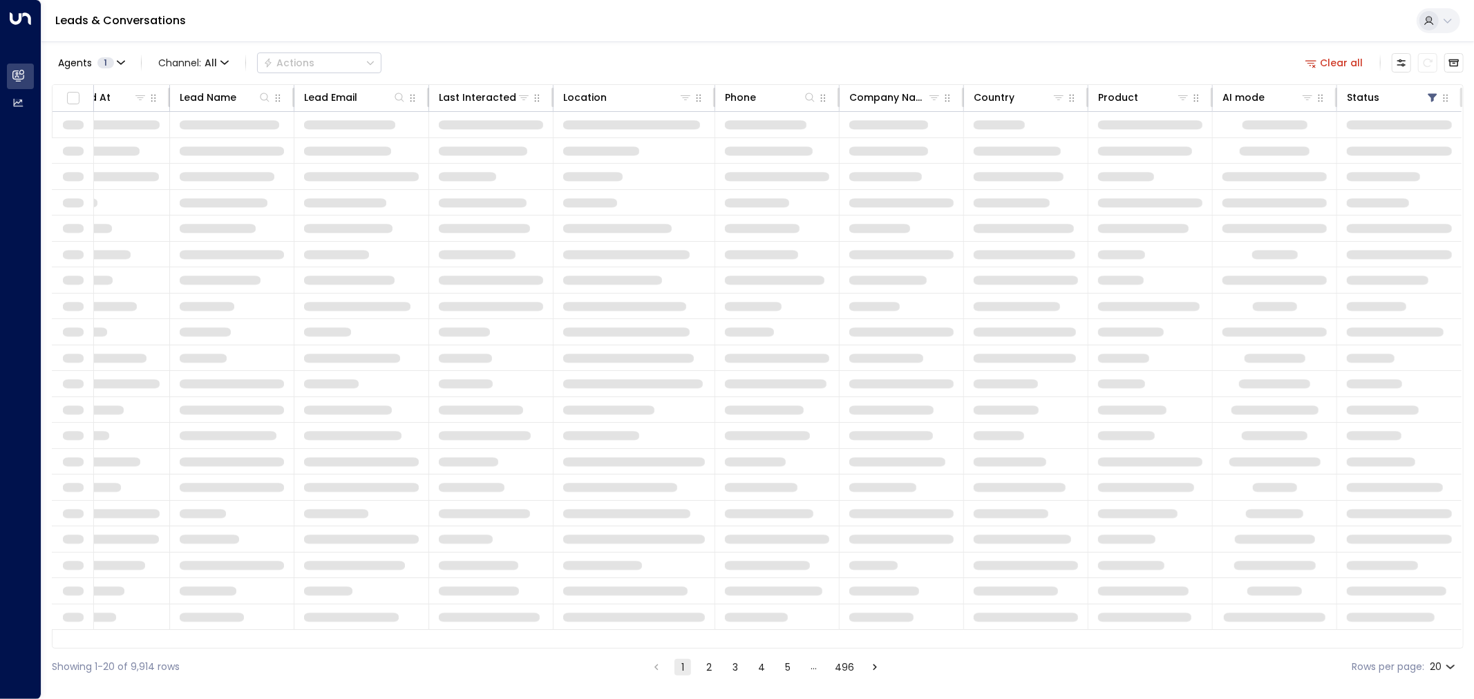
scroll to position [0, 48]
